Goal: Check status: Check status

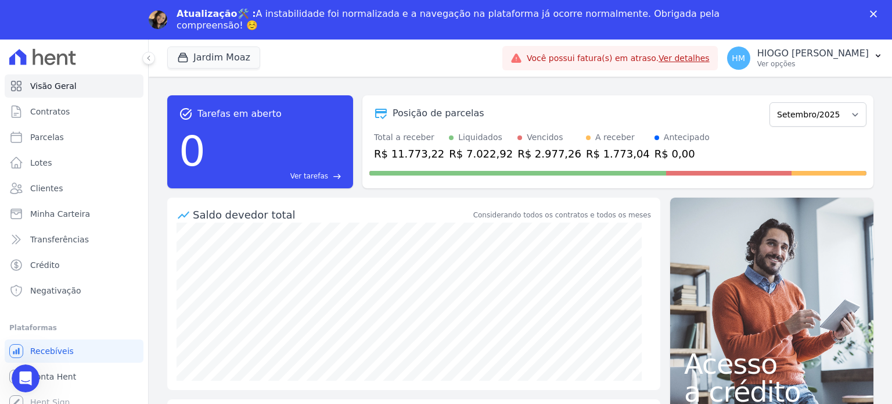
scroll to position [58, 0]
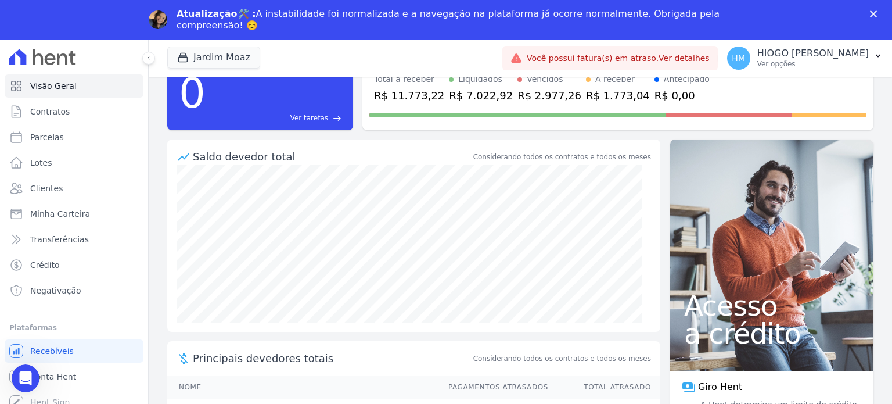
click at [517, 93] on div "R$ 2.977,26" at bounding box center [549, 96] width 64 height 16
click at [586, 92] on div "R$ 1.773,04" at bounding box center [618, 96] width 64 height 16
click at [870, 15] on icon "Fechar" at bounding box center [873, 13] width 7 height 7
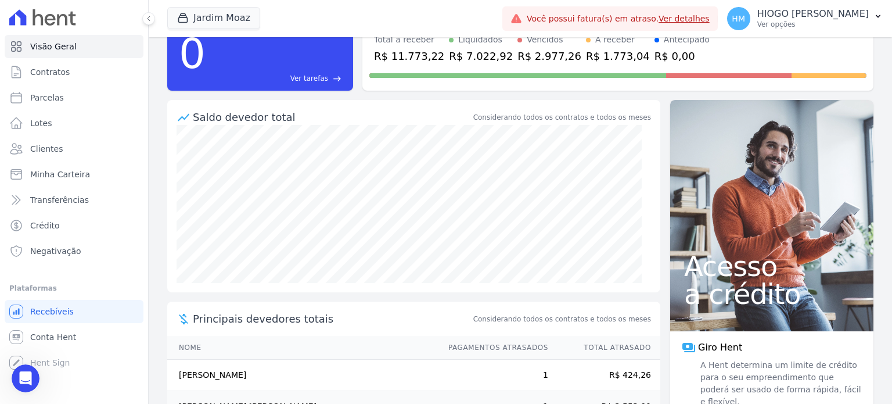
scroll to position [95, 0]
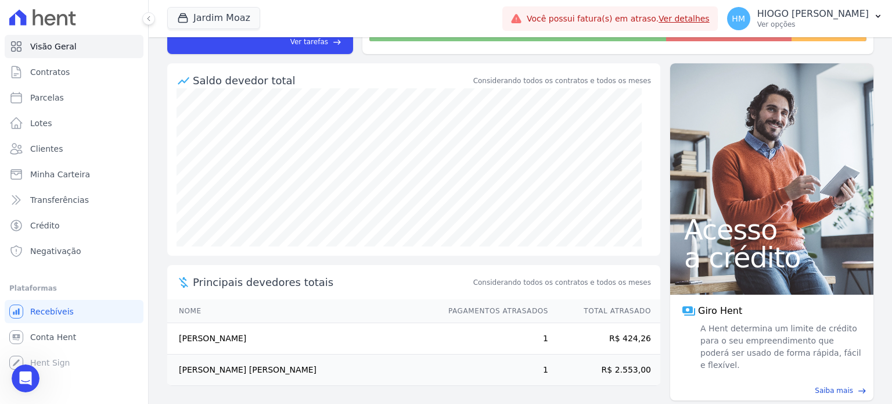
click at [608, 363] on td "R$ 2.553,00" at bounding box center [604, 369] width 111 height 31
click at [57, 76] on span "Contratos" at bounding box center [49, 72] width 39 height 12
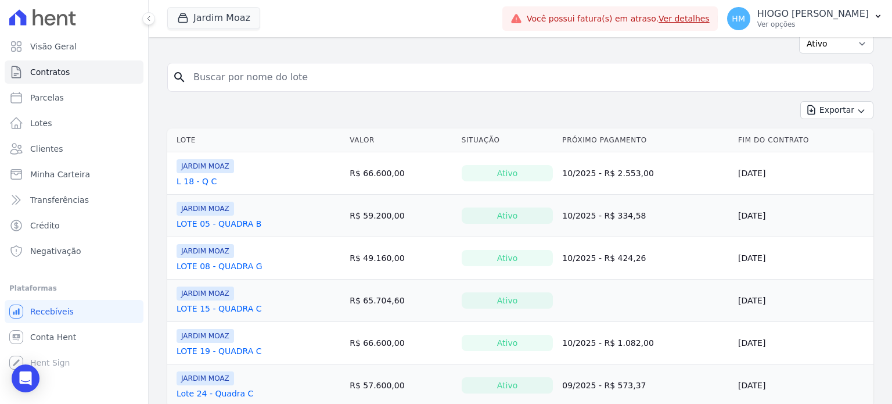
scroll to position [94, 0]
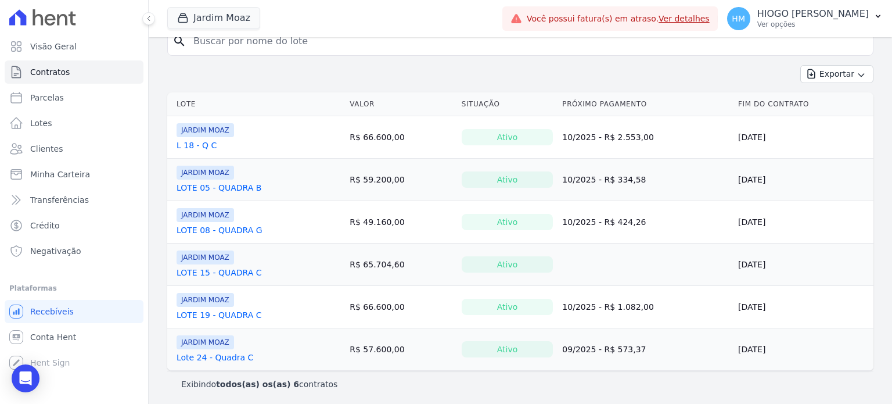
click at [200, 147] on link "L 18 - Q C" at bounding box center [196, 145] width 40 height 12
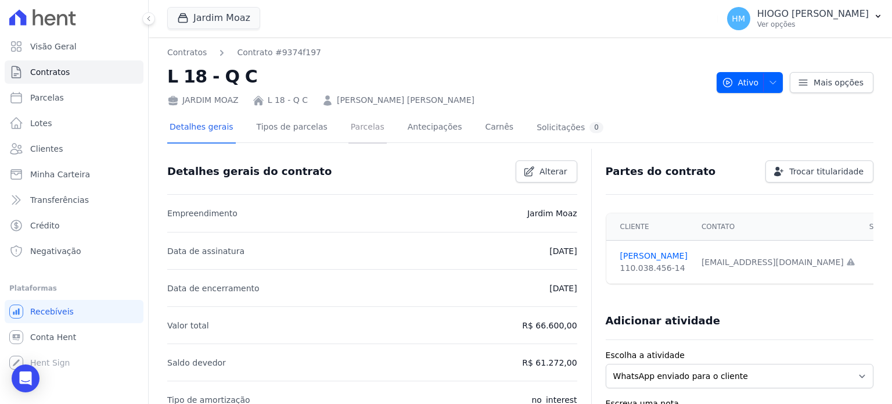
click at [348, 128] on link "Parcelas" at bounding box center [367, 128] width 38 height 31
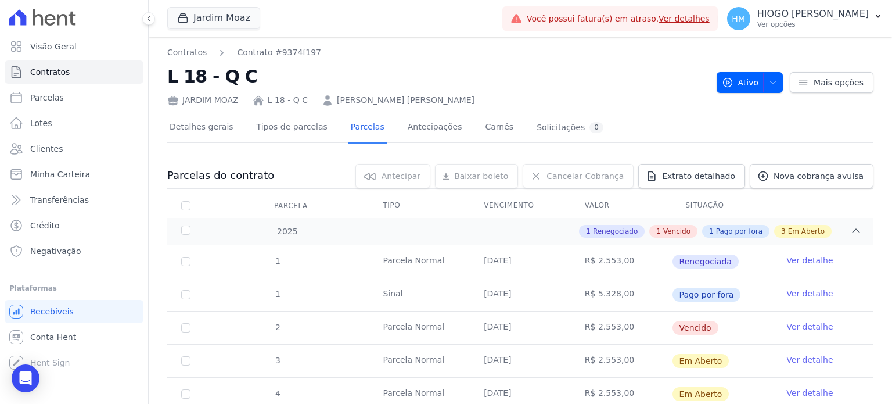
click at [802, 325] on link "Ver detalhe" at bounding box center [809, 326] width 46 height 12
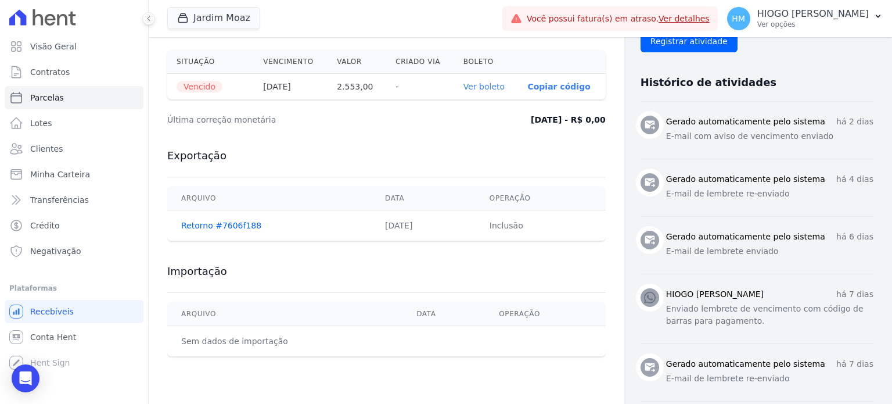
scroll to position [290, 0]
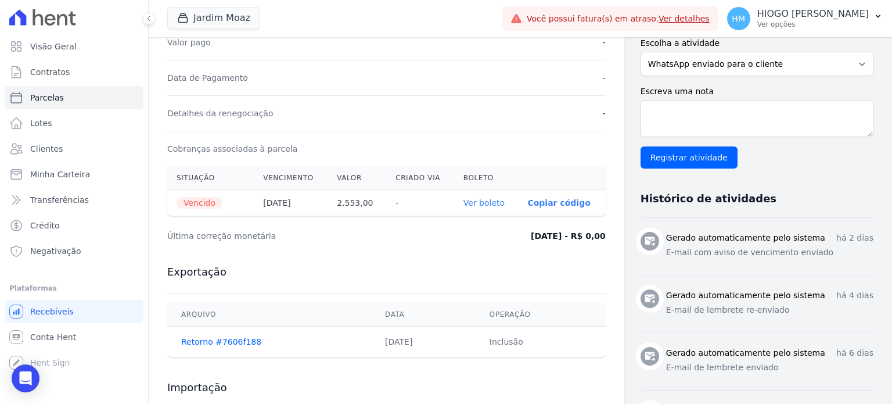
click at [583, 335] on td "Inclusão" at bounding box center [540, 341] width 130 height 31
